Goal: Task Accomplishment & Management: Manage account settings

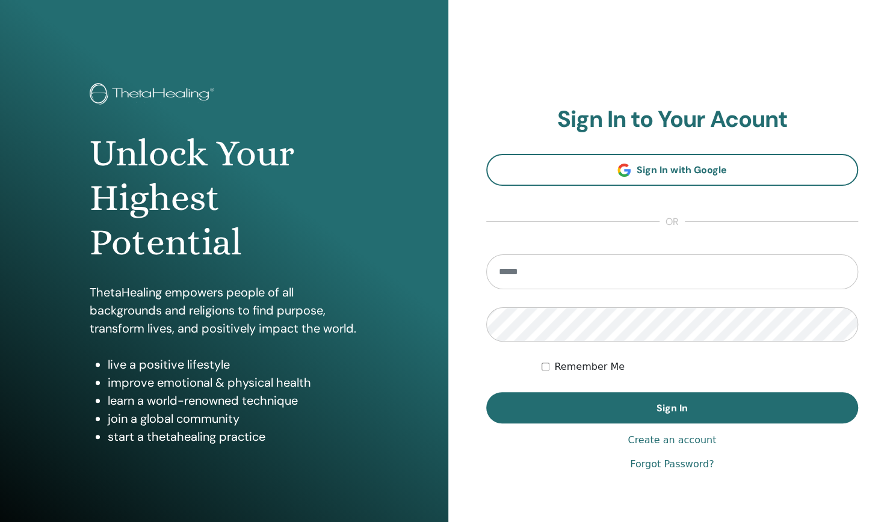
click at [545, 273] on input "email" at bounding box center [672, 272] width 373 height 35
type input "*"
type input "**********"
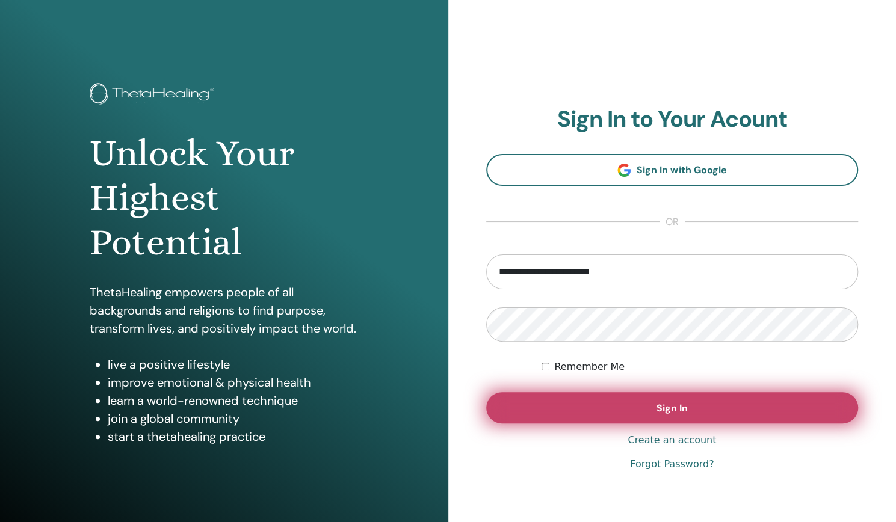
click at [732, 403] on button "Sign In" at bounding box center [672, 407] width 373 height 31
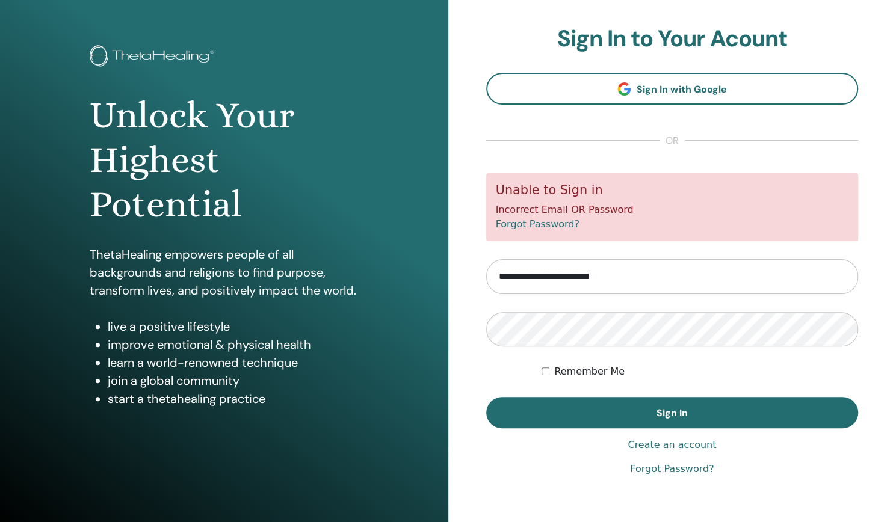
scroll to position [55, 0]
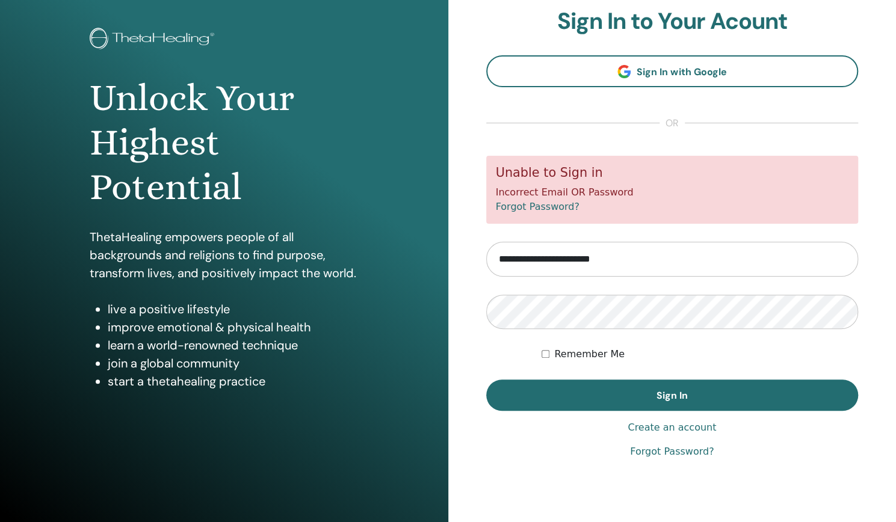
click at [692, 425] on link "Create an account" at bounding box center [672, 428] width 88 height 14
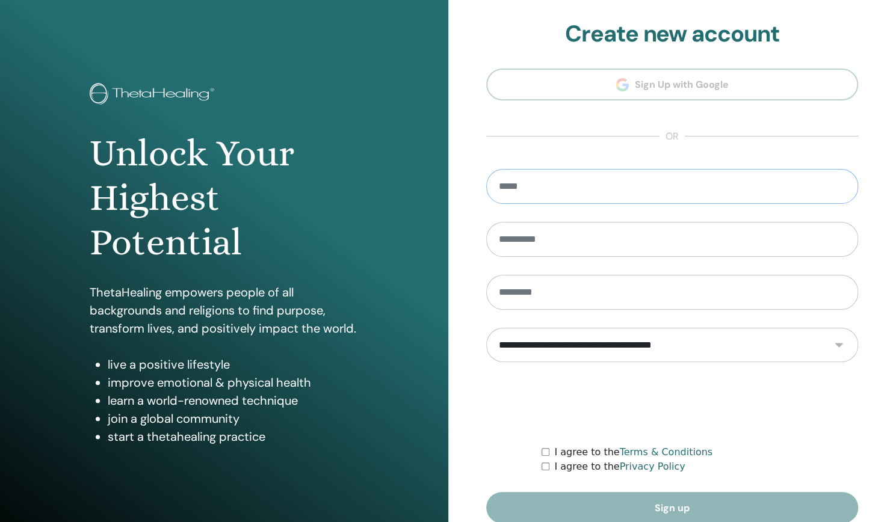
click at [549, 179] on input "email" at bounding box center [672, 186] width 373 height 35
type input "*******"
click at [626, 238] on input "text" at bounding box center [672, 239] width 373 height 35
type input "**"
click at [549, 190] on input "*******" at bounding box center [672, 186] width 373 height 35
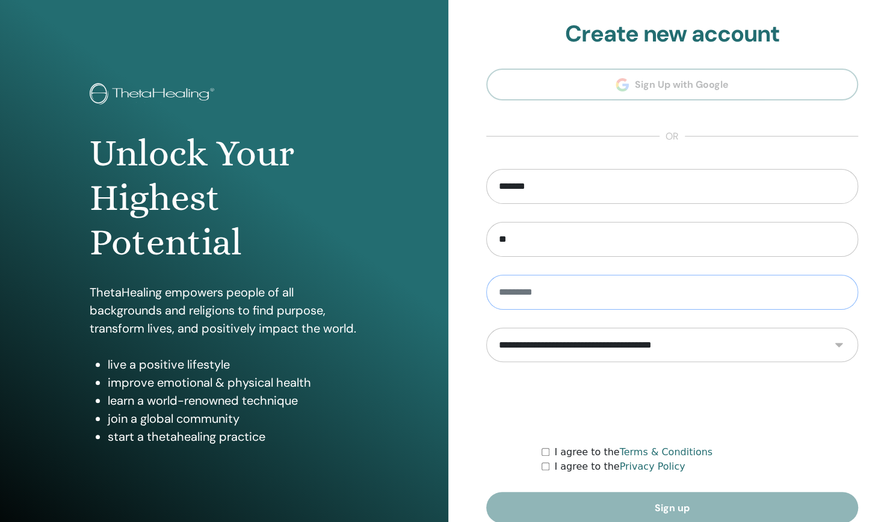
click at [540, 298] on input "text" at bounding box center [672, 292] width 373 height 35
click at [566, 191] on input "*******" at bounding box center [672, 186] width 373 height 35
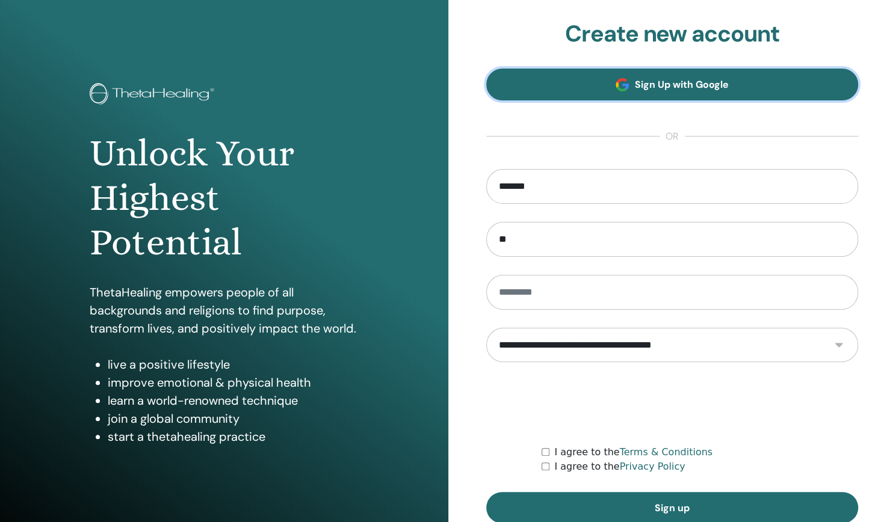
click at [666, 88] on span "Sign Up with Google" at bounding box center [682, 84] width 94 height 13
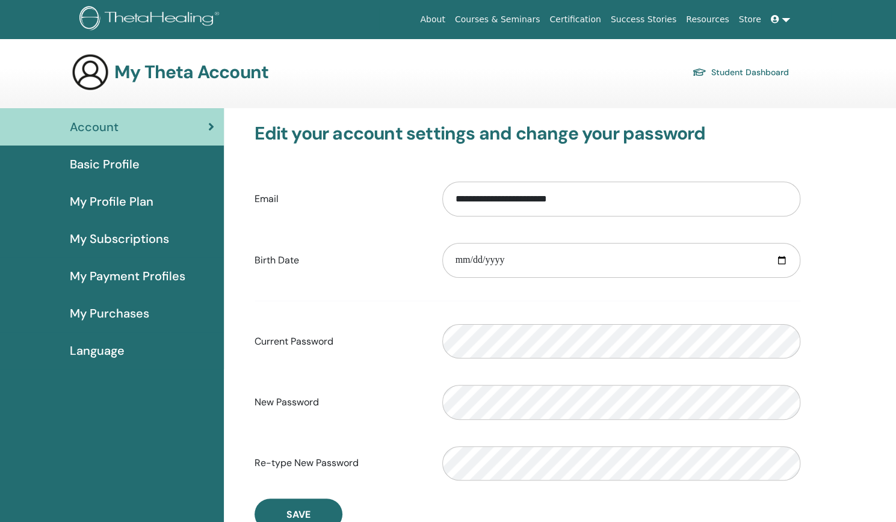
click at [155, 135] on div "Account" at bounding box center [112, 127] width 205 height 18
click at [130, 172] on span "Basic Profile" at bounding box center [105, 164] width 70 height 18
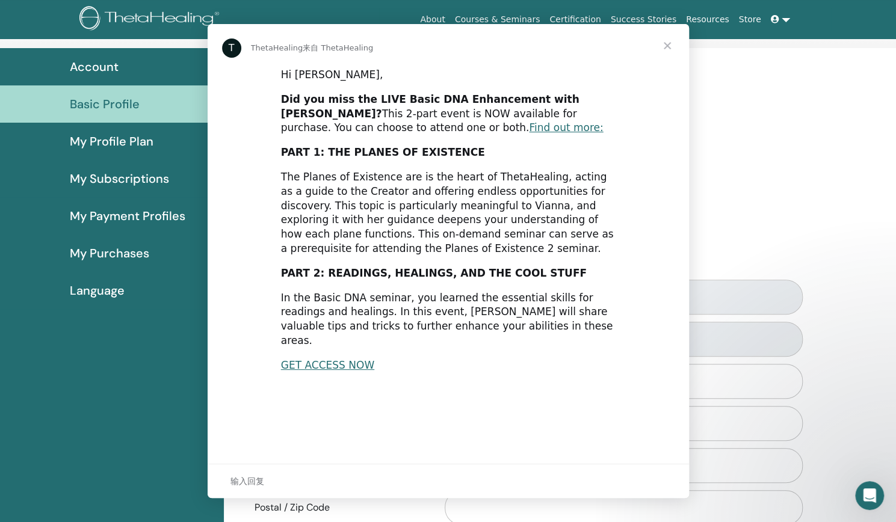
click at [504, 296] on div "In the Basic DNA seminar, you learned the essential skills for readings and hea…" at bounding box center [448, 319] width 335 height 57
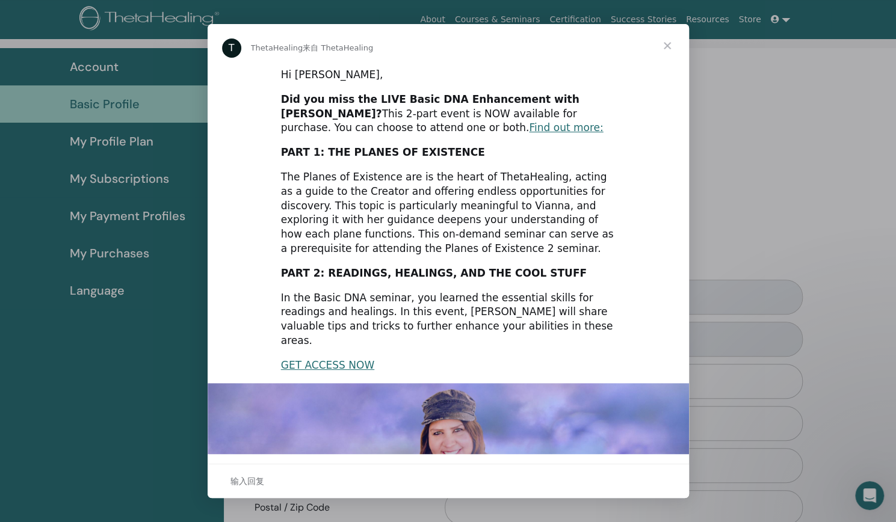
click at [670, 44] on span "关闭" at bounding box center [667, 45] width 43 height 43
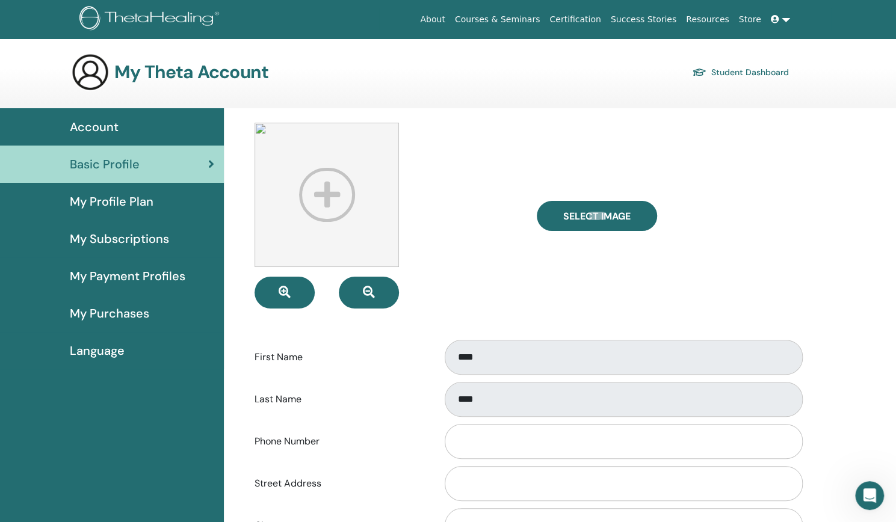
click at [134, 315] on span "My Purchases" at bounding box center [109, 314] width 79 height 18
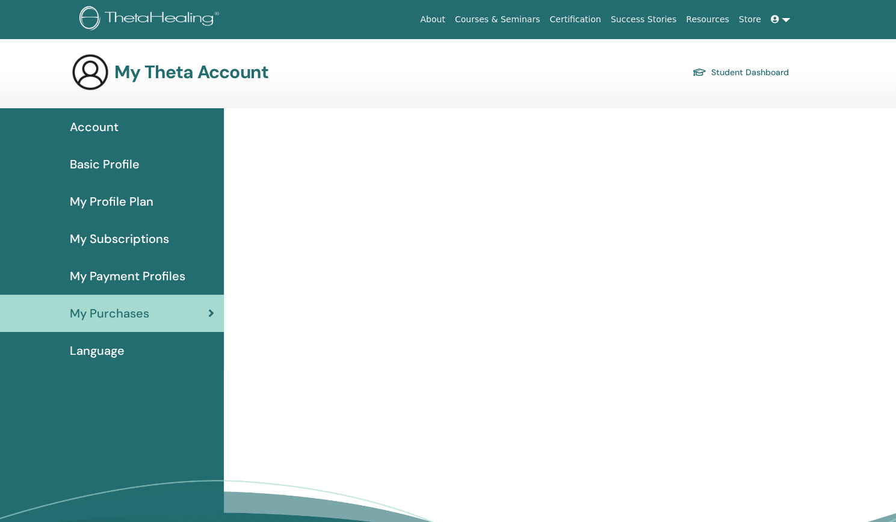
click at [102, 125] on span "Account" at bounding box center [94, 127] width 49 height 18
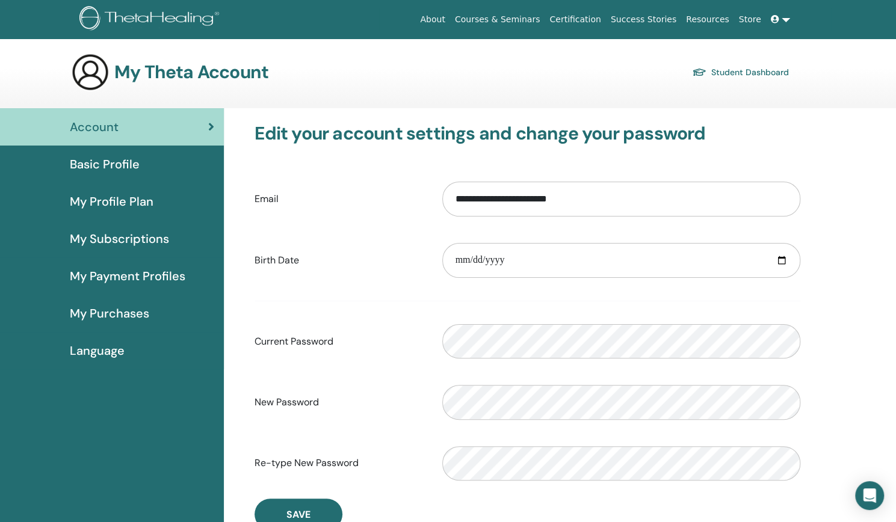
click at [782, 22] on link at bounding box center [780, 19] width 29 height 22
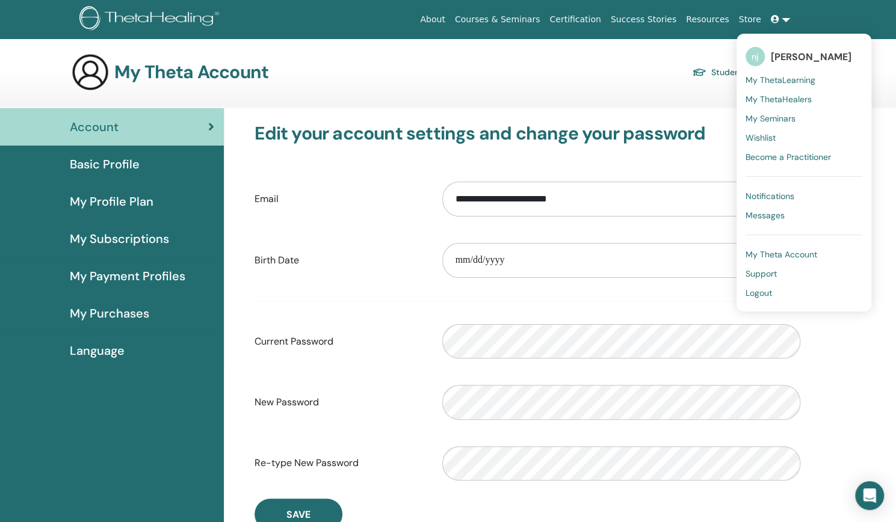
click at [770, 256] on span "My Theta Account" at bounding box center [782, 254] width 72 height 11
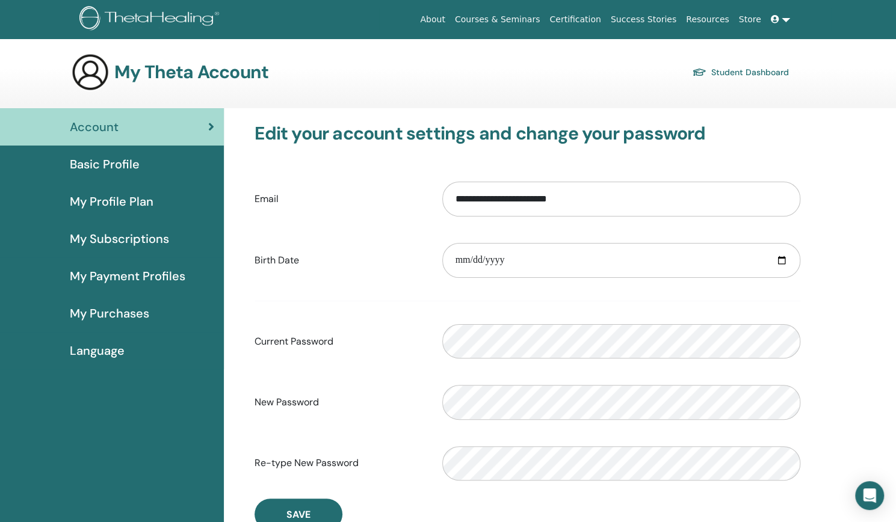
click at [782, 17] on link at bounding box center [780, 19] width 29 height 22
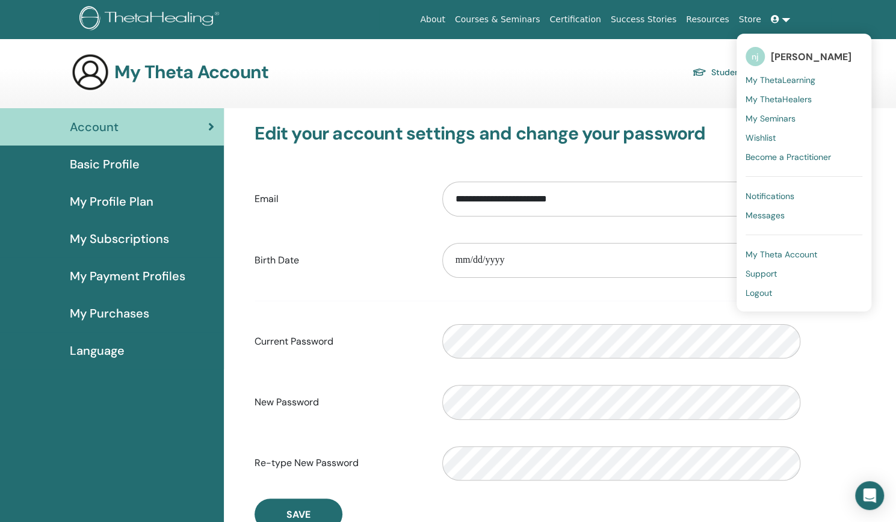
click at [756, 292] on span "Logout" at bounding box center [759, 293] width 26 height 11
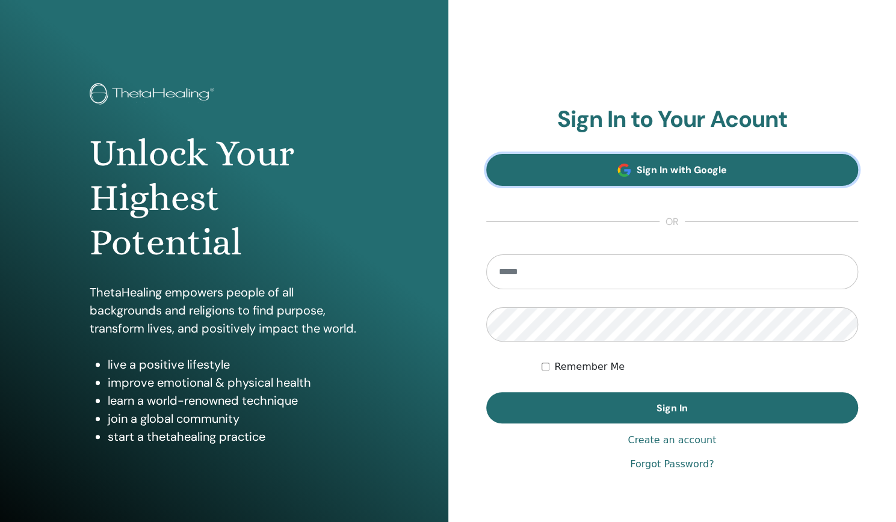
click at [689, 179] on link "Sign In with Google" at bounding box center [672, 170] width 373 height 32
click at [667, 170] on span "Sign In with Google" at bounding box center [682, 170] width 90 height 13
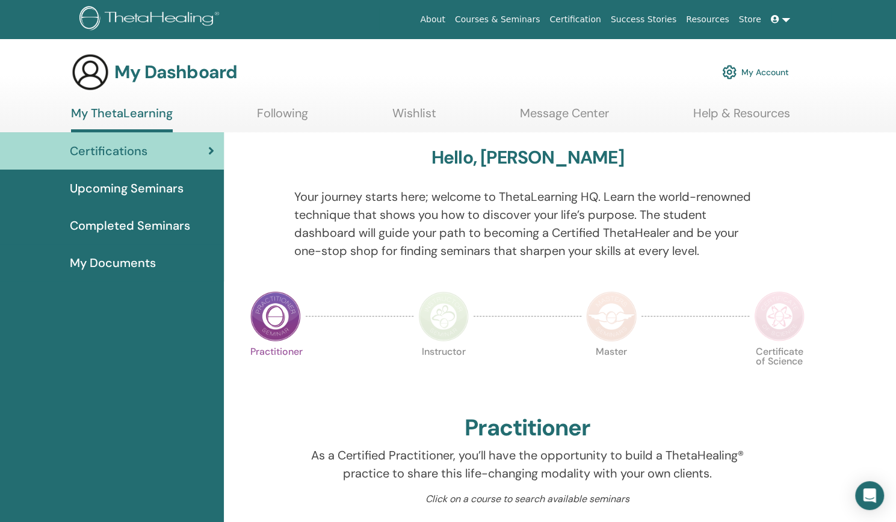
click at [782, 21] on link at bounding box center [780, 19] width 29 height 22
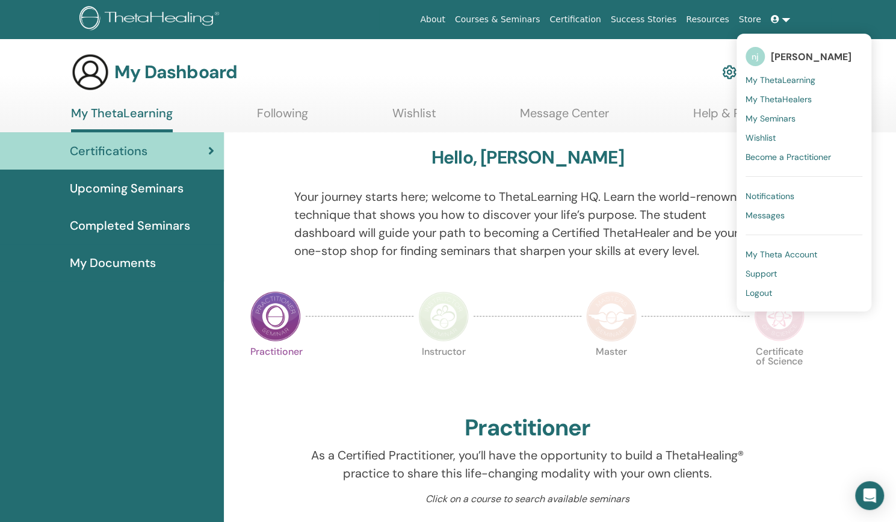
click at [766, 292] on span "Logout" at bounding box center [759, 293] width 26 height 11
click at [762, 295] on span "Logout" at bounding box center [759, 293] width 26 height 11
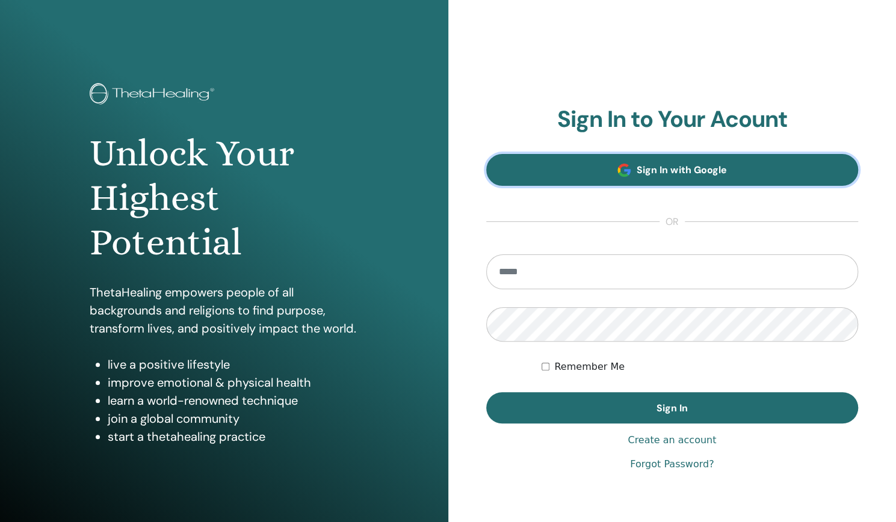
click at [652, 172] on span "Sign In with Google" at bounding box center [682, 170] width 90 height 13
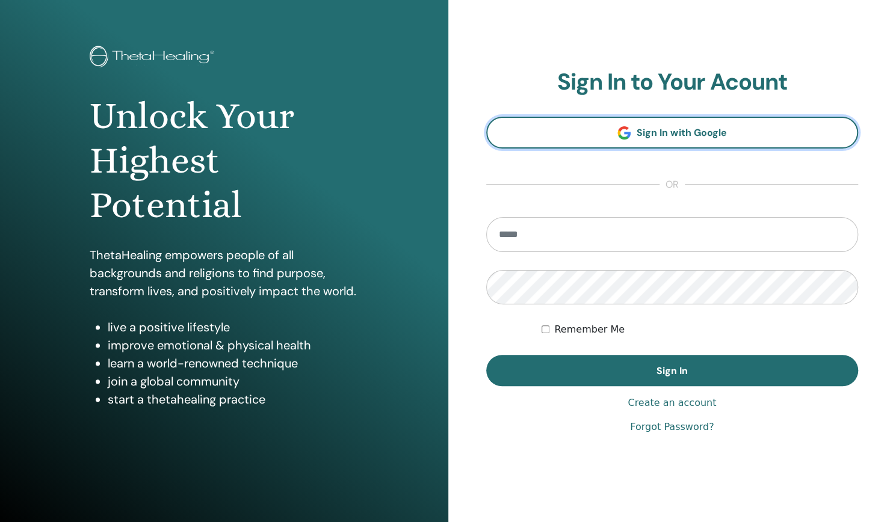
scroll to position [55, 0]
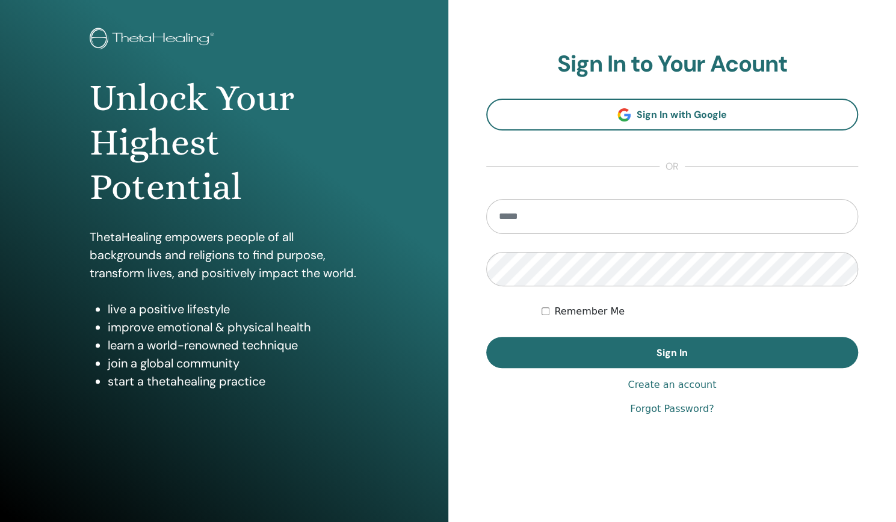
click at [667, 388] on link "Create an account" at bounding box center [672, 385] width 88 height 14
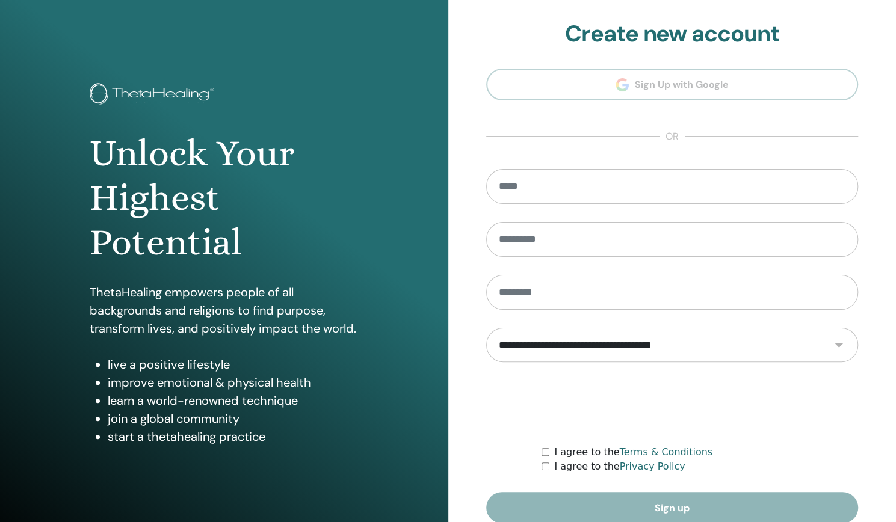
click at [657, 86] on section "**********" at bounding box center [672, 271] width 373 height 503
click at [660, 84] on section "**********" at bounding box center [672, 271] width 373 height 503
click at [580, 197] on input "email" at bounding box center [672, 186] width 373 height 35
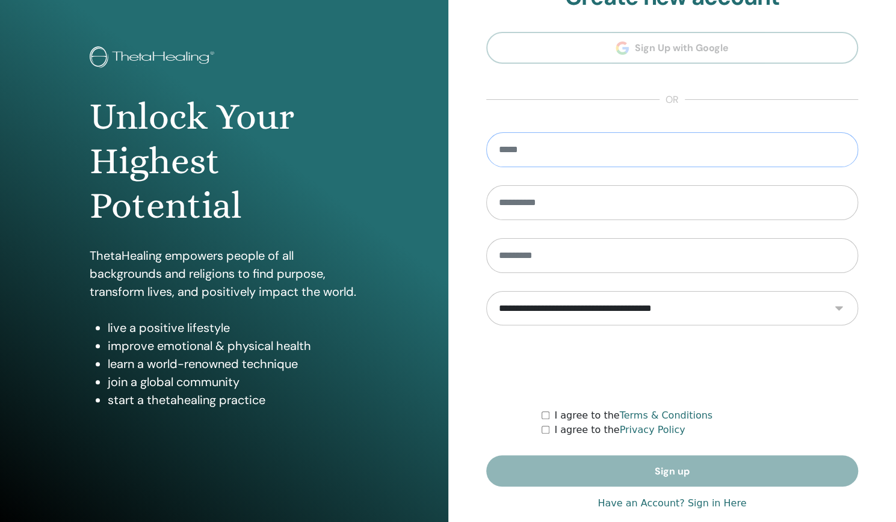
scroll to position [55, 0]
